Goal: Task Accomplishment & Management: Manage account settings

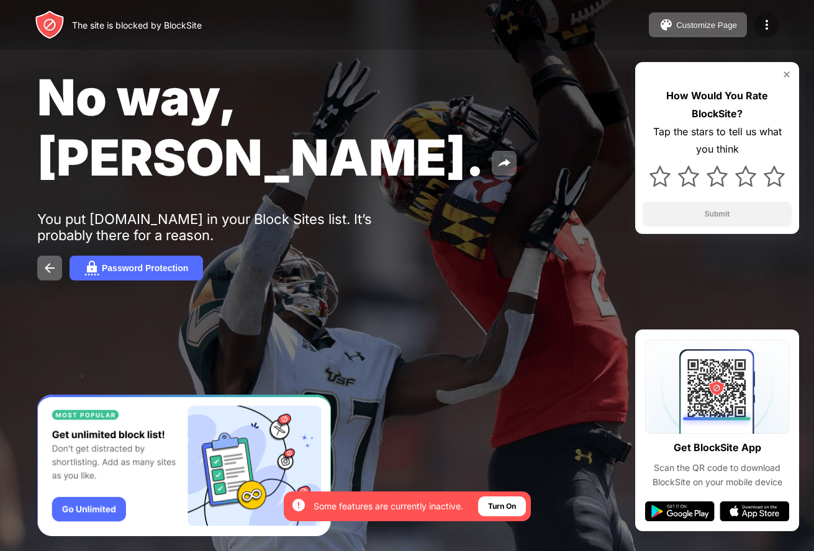
click at [766, 22] on img at bounding box center [766, 24] width 15 height 15
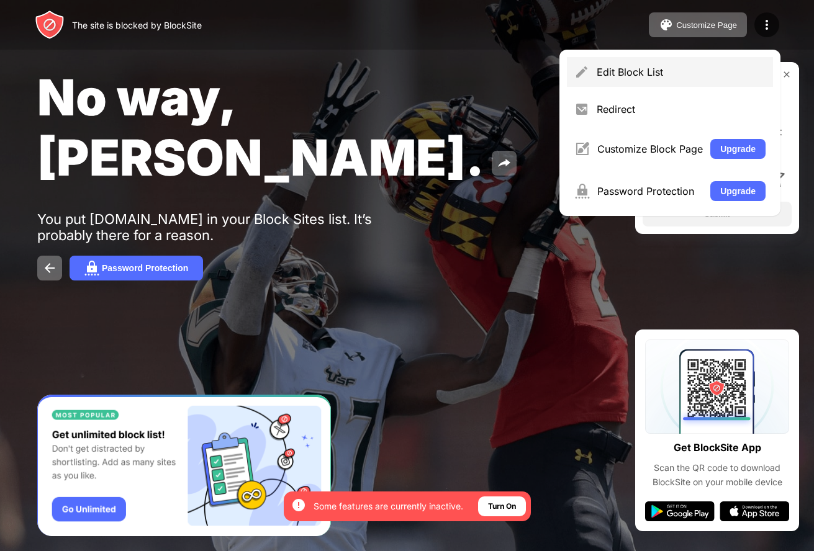
click at [637, 78] on div "Edit Block List" at bounding box center [681, 72] width 169 height 12
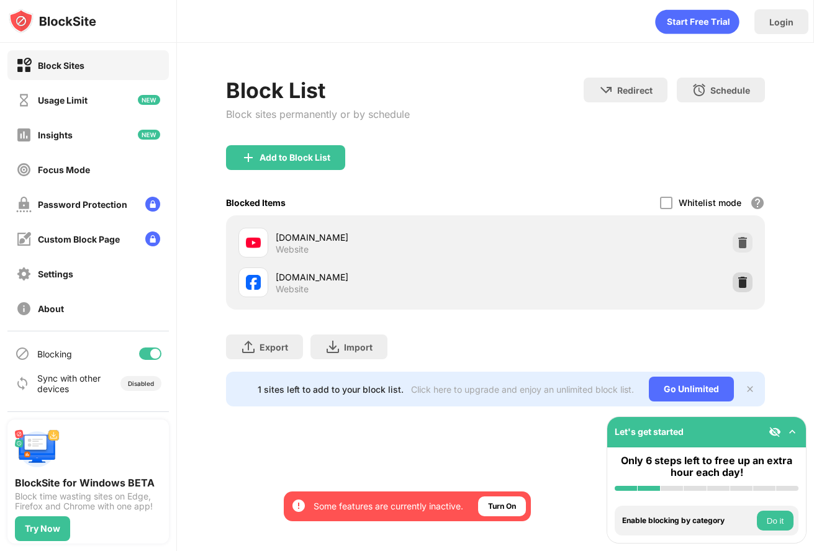
click at [741, 286] on img at bounding box center [743, 282] width 12 height 12
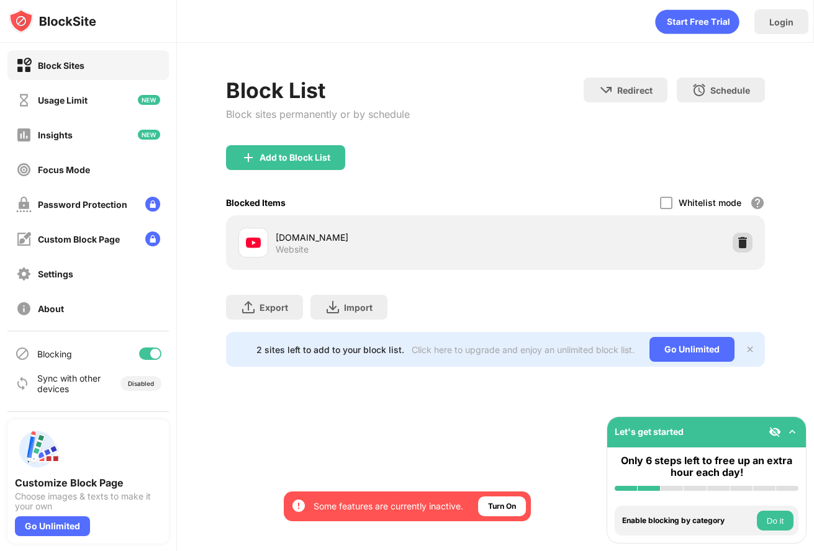
click at [740, 239] on img at bounding box center [743, 243] width 12 height 12
